Goal: Task Accomplishment & Management: Manage account settings

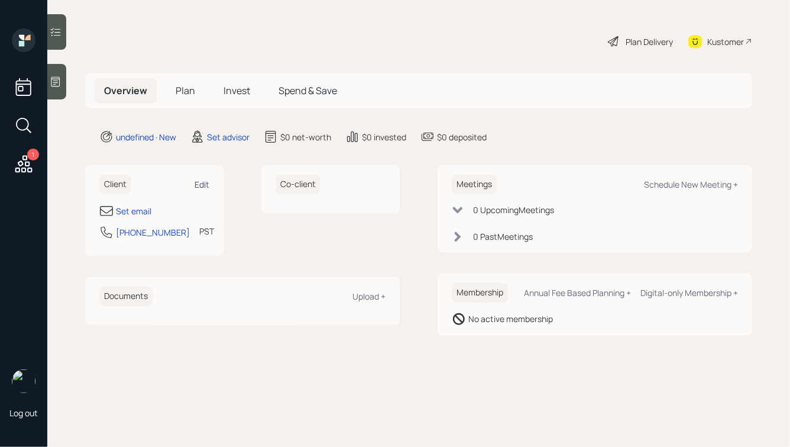
click at [195, 179] on div "Edit" at bounding box center [202, 184] width 15 height 11
select select "America/Los_Angeles"
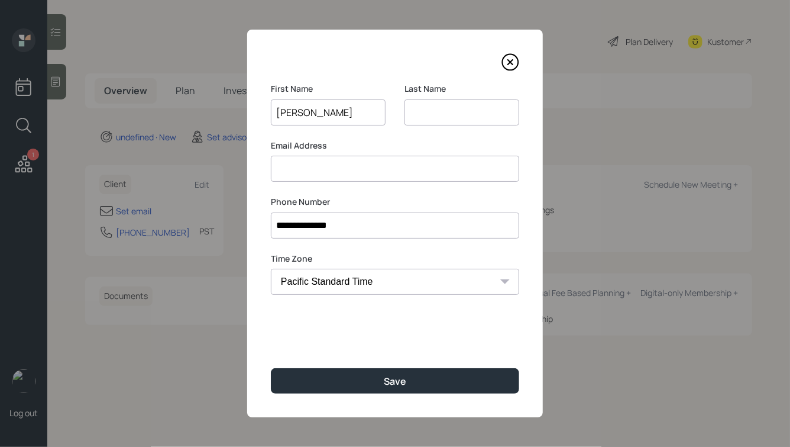
type input "[PERSON_NAME]"
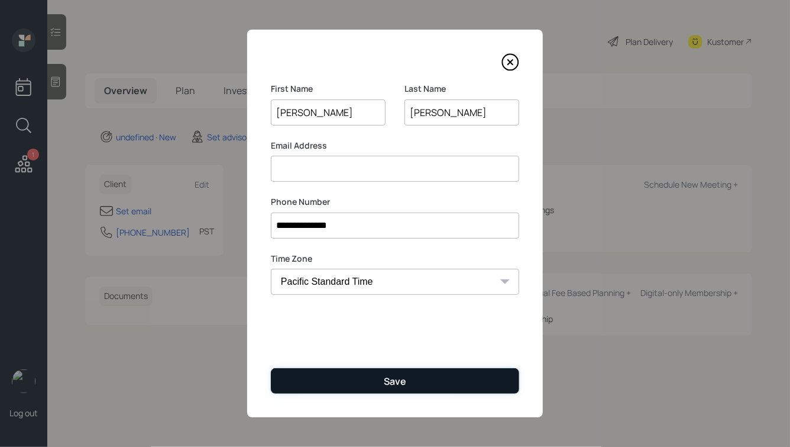
click at [386, 389] on button "Save" at bounding box center [395, 380] width 248 height 25
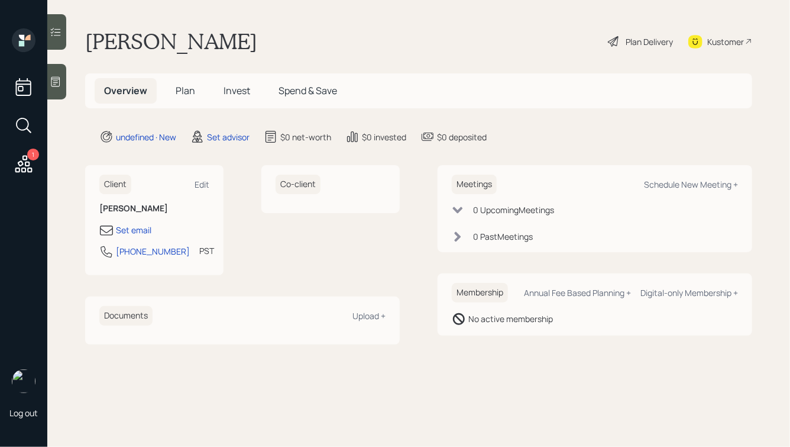
click at [62, 86] on icon at bounding box center [56, 82] width 12 height 12
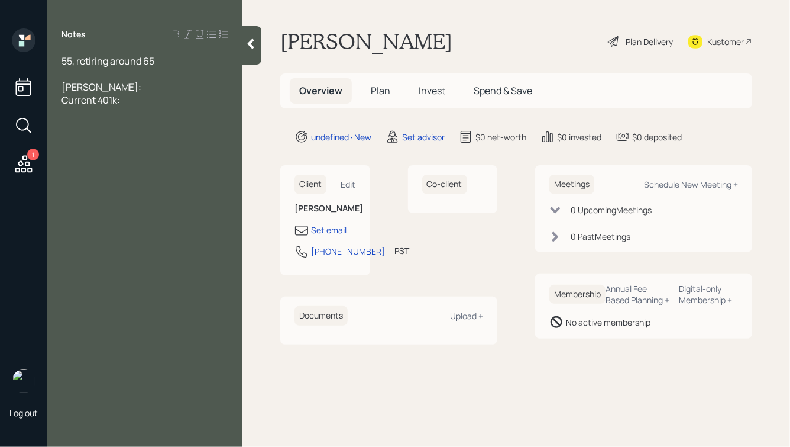
click at [86, 72] on div at bounding box center [145, 73] width 167 height 13
click at [99, 69] on div at bounding box center [145, 73] width 167 height 13
click at [112, 99] on div "[PERSON_NAME]:" at bounding box center [145, 99] width 167 height 13
click at [109, 69] on div at bounding box center [145, 73] width 167 height 13
click at [111, 101] on div "[PERSON_NAME]:" at bounding box center [145, 99] width 167 height 13
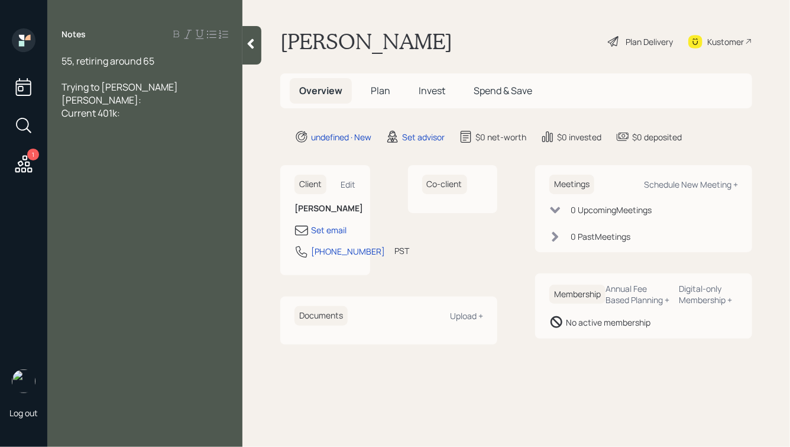
click at [98, 70] on div at bounding box center [145, 73] width 167 height 13
click at [144, 126] on div "Current 401k:" at bounding box center [145, 125] width 167 height 13
click at [68, 75] on div at bounding box center [145, 73] width 167 height 13
click at [254, 46] on icon at bounding box center [251, 44] width 12 height 12
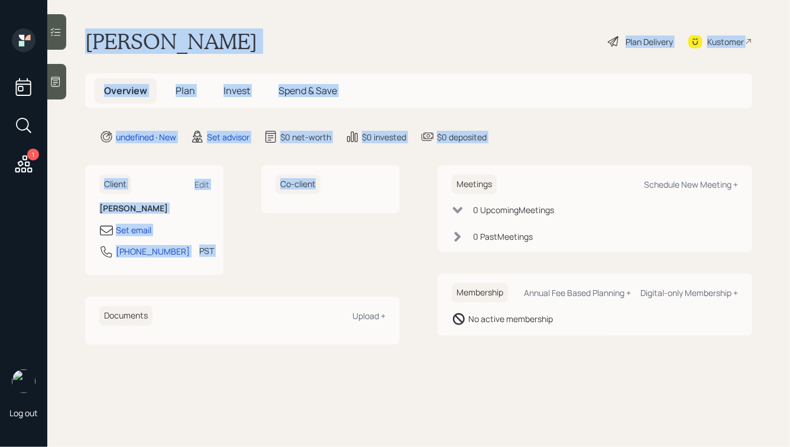
drag, startPoint x: 82, startPoint y: 35, endPoint x: 413, endPoint y: 282, distance: 413.0
click at [413, 282] on main "[PERSON_NAME] Plan Delivery Kustomer Overview Plan Invest Spend & Save undefine…" at bounding box center [418, 223] width 743 height 447
click at [413, 282] on div "Client Edit [PERSON_NAME] Set email [PHONE_NUMBER] PST Currently 3:02 PM Co-cli…" at bounding box center [418, 254] width 667 height 179
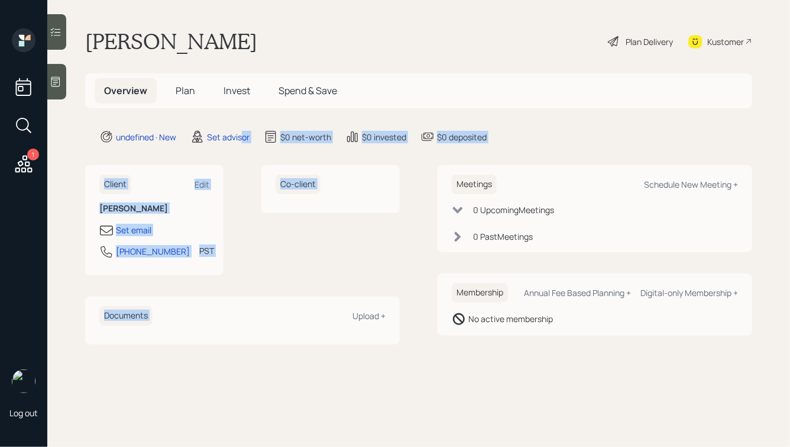
drag, startPoint x: 403, startPoint y: 289, endPoint x: 238, endPoint y: 127, distance: 231.7
click at [238, 127] on main "[PERSON_NAME] Plan Delivery Kustomer Overview Plan Invest Spend & Save undefine…" at bounding box center [418, 223] width 743 height 447
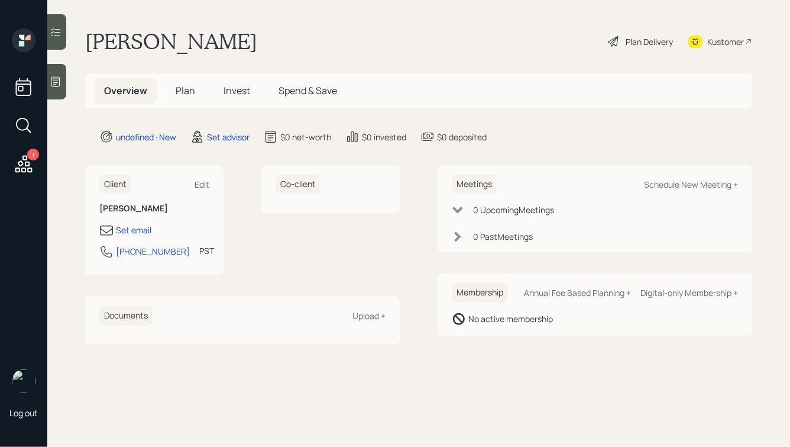
click at [181, 39] on h1 "[PERSON_NAME]" at bounding box center [171, 41] width 172 height 26
click at [131, 227] on div "Set email" at bounding box center [133, 230] width 35 height 12
select select "America/Los_Angeles"
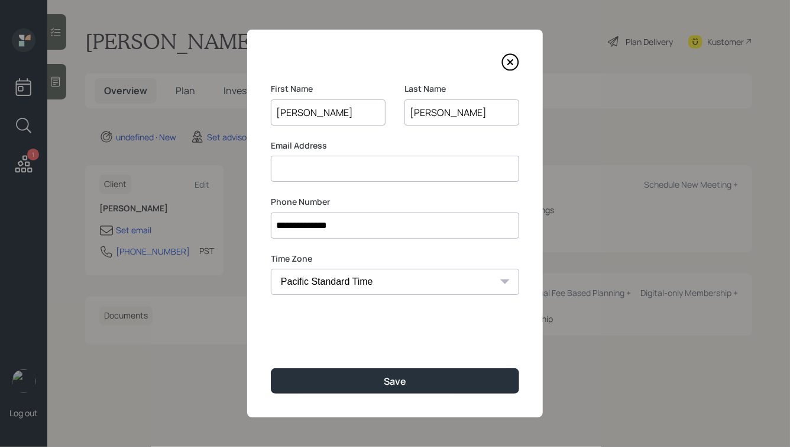
click at [335, 166] on input at bounding box center [395, 169] width 248 height 26
type input "[EMAIL_ADDRESS][DOMAIN_NAME]"
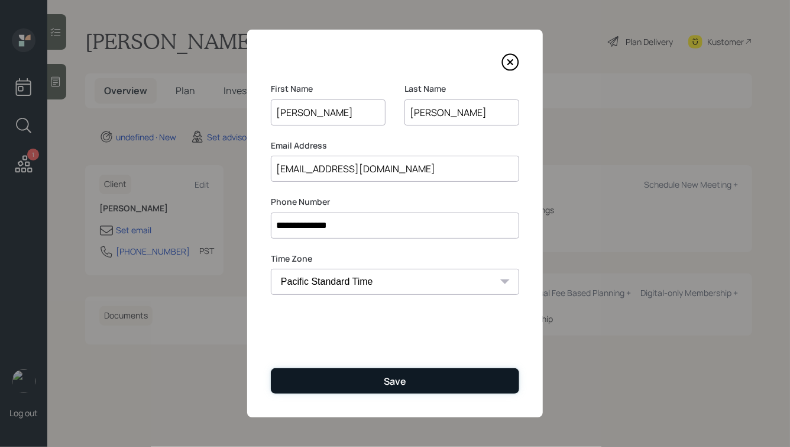
click at [355, 373] on button "Save" at bounding box center [395, 380] width 248 height 25
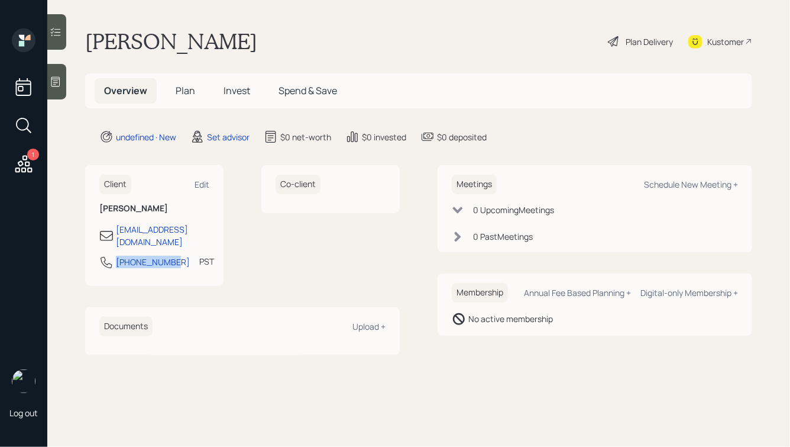
drag, startPoint x: 170, startPoint y: 249, endPoint x: 115, endPoint y: 251, distance: 54.4
click at [115, 255] on div "[PHONE_NUMBER] PST Currently 3:05 PM" at bounding box center [154, 265] width 110 height 21
copy div "[PHONE_NUMBER]"
click at [654, 181] on div "Schedule New Meeting +" at bounding box center [691, 184] width 94 height 11
select select "round-[PERSON_NAME]"
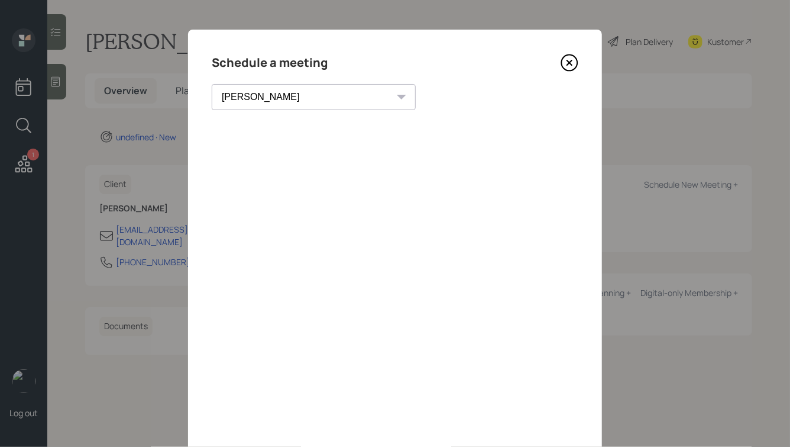
scroll to position [2, 0]
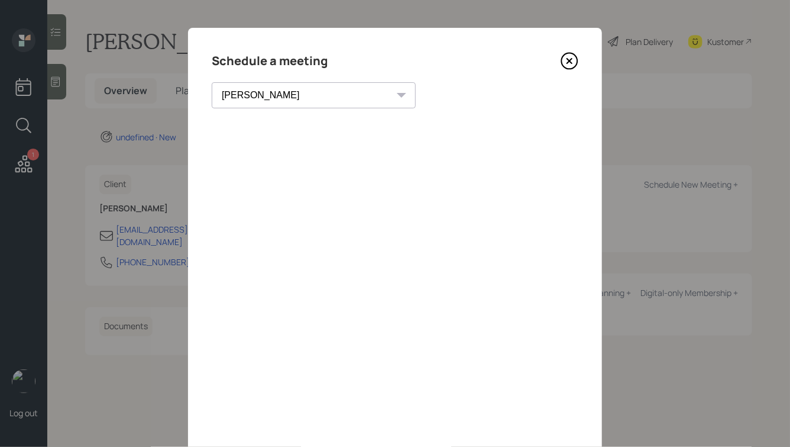
click at [572, 62] on icon at bounding box center [570, 61] width 18 height 18
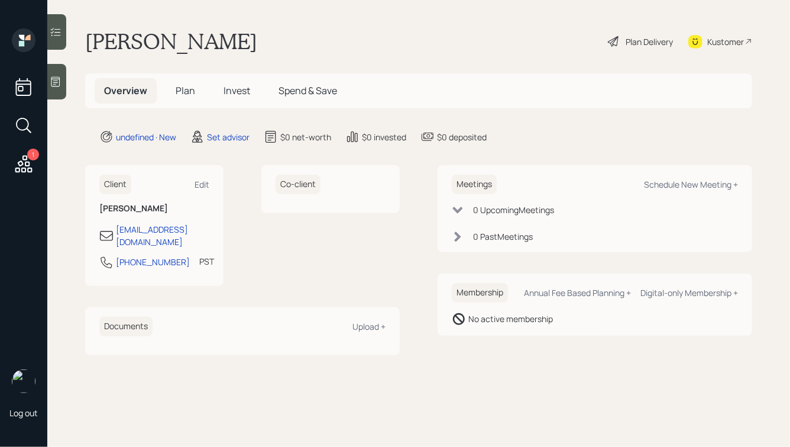
click at [51, 83] on icon at bounding box center [55, 82] width 9 height 10
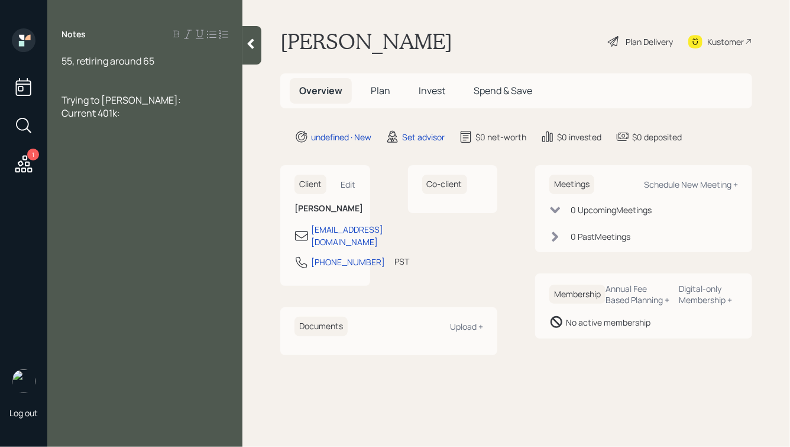
click at [116, 70] on div at bounding box center [145, 73] width 167 height 13
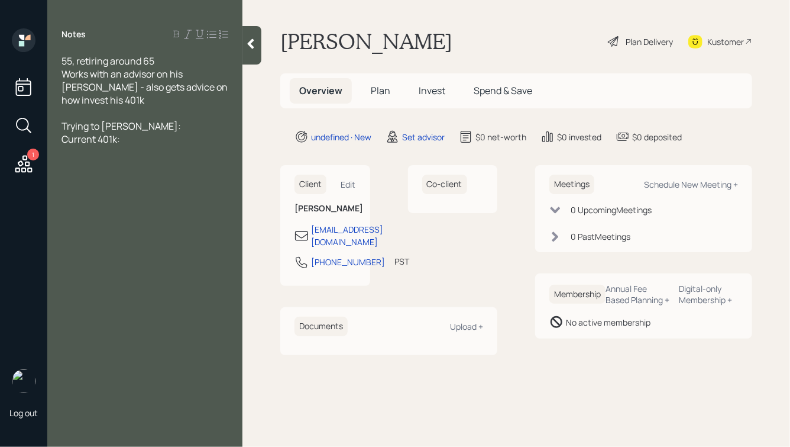
drag, startPoint x: 257, startPoint y: 44, endPoint x: 260, endPoint y: 51, distance: 7.7
click at [260, 51] on div at bounding box center [252, 45] width 19 height 38
